Goal: Task Accomplishment & Management: Manage account settings

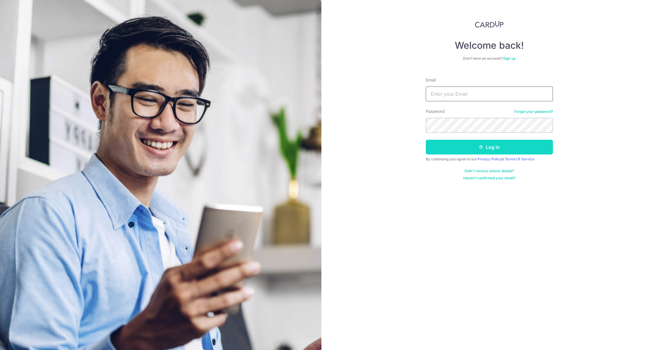
type input "[EMAIL_ADDRESS][DOMAIN_NAME]"
click at [531, 148] on button "Log in" at bounding box center [489, 147] width 127 height 15
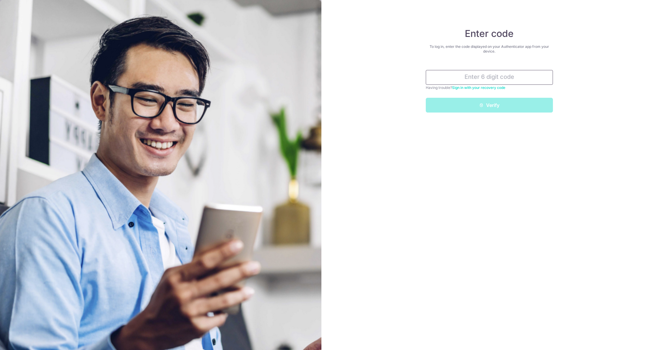
click at [543, 79] on input "text" at bounding box center [489, 77] width 127 height 15
type input "049619"
click at [528, 101] on button "Verify" at bounding box center [489, 105] width 127 height 15
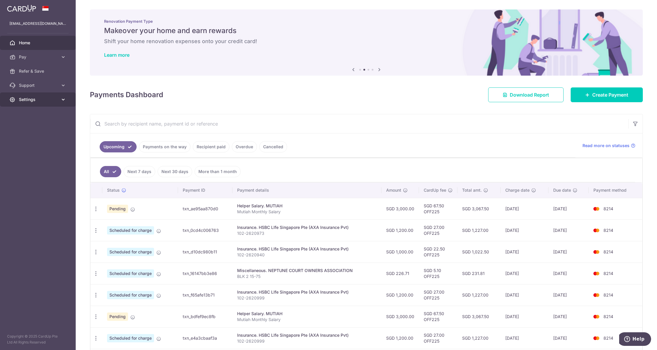
click at [63, 101] on icon at bounding box center [63, 100] width 6 height 6
click at [35, 128] on span "Logout" at bounding box center [38, 128] width 39 height 6
